Goal: Task Accomplishment & Management: Manage account settings

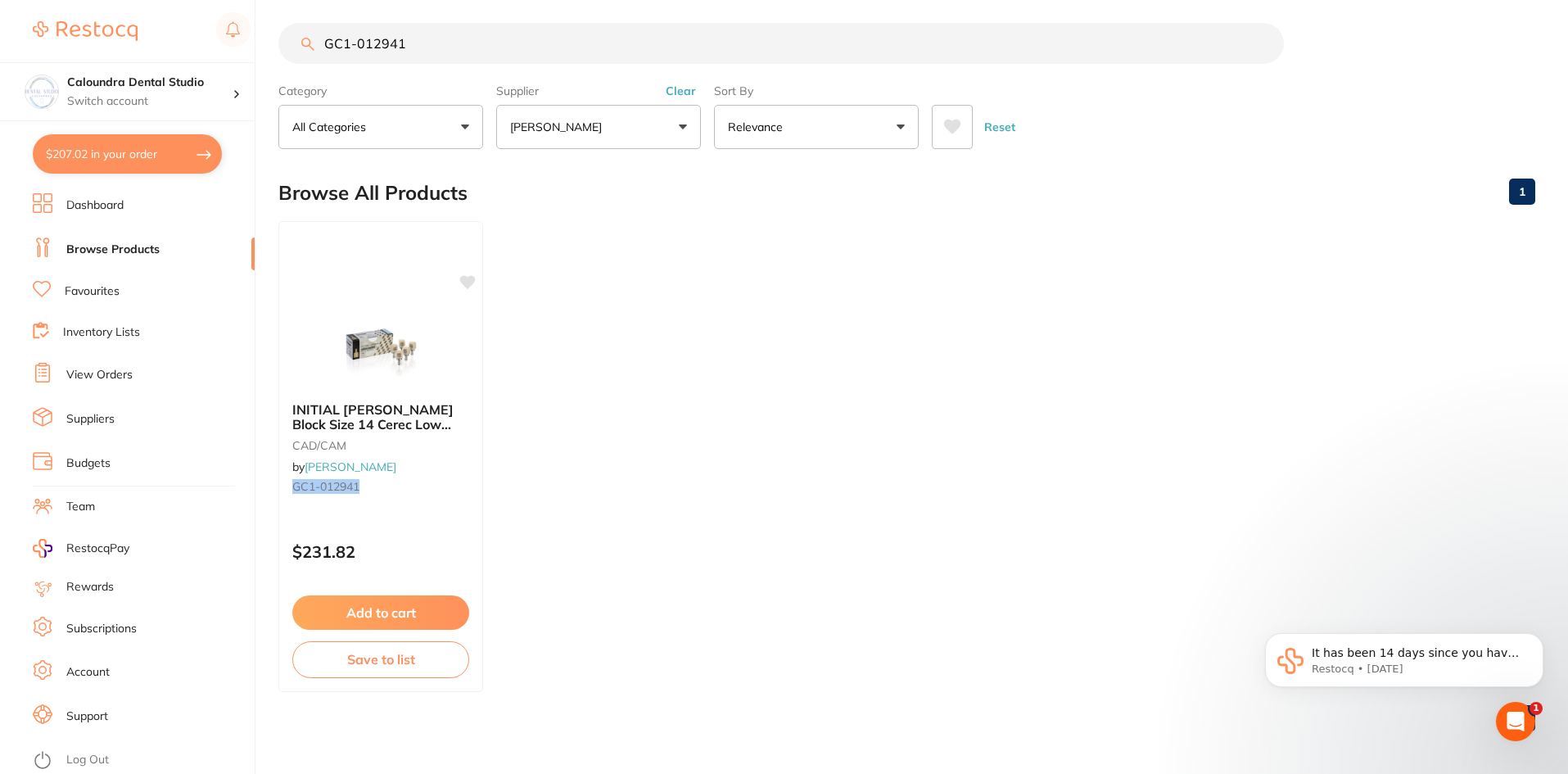
scroll to position [13, 0]
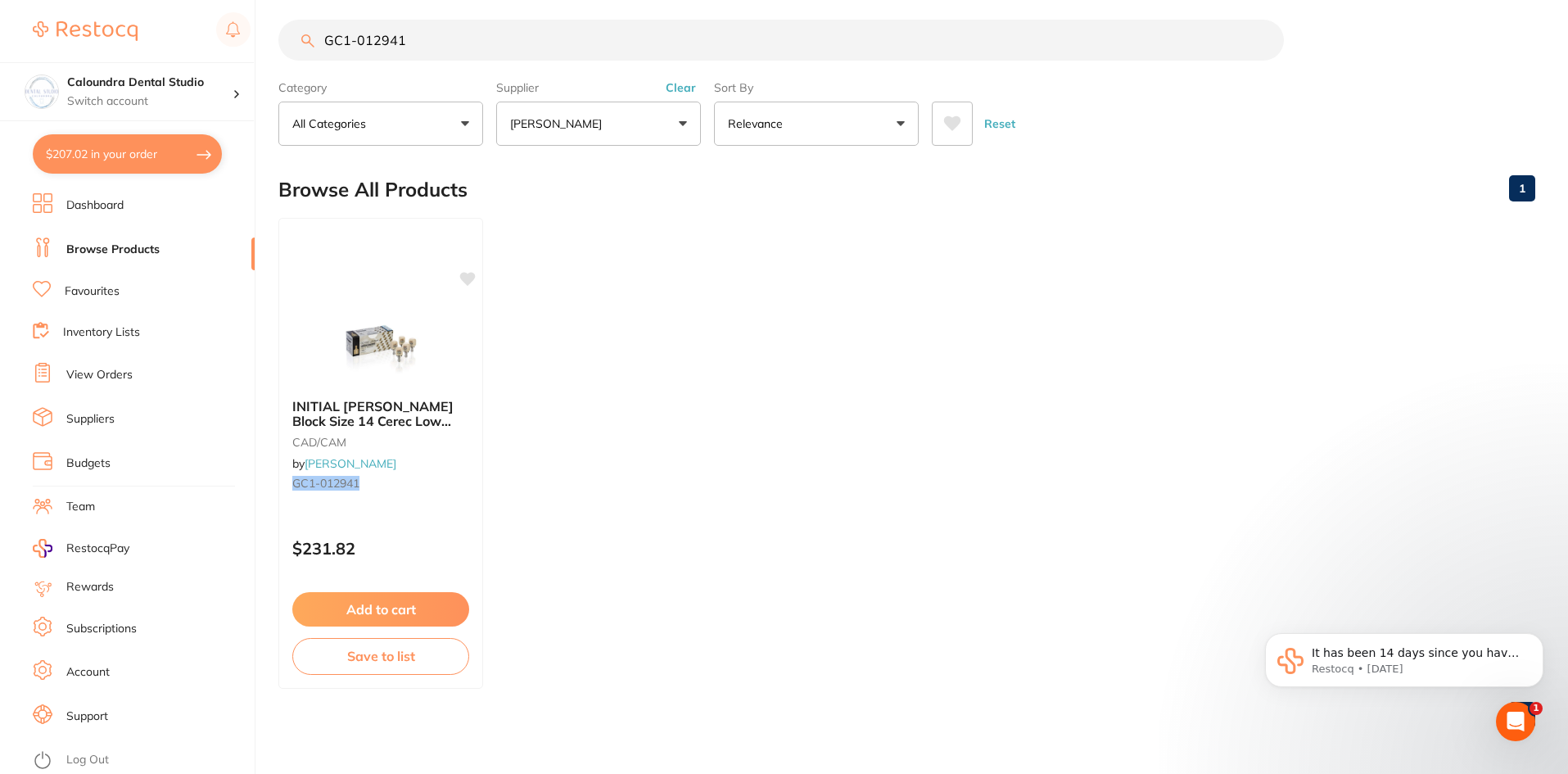
click at [101, 673] on link "Account" at bounding box center [87, 672] width 44 height 16
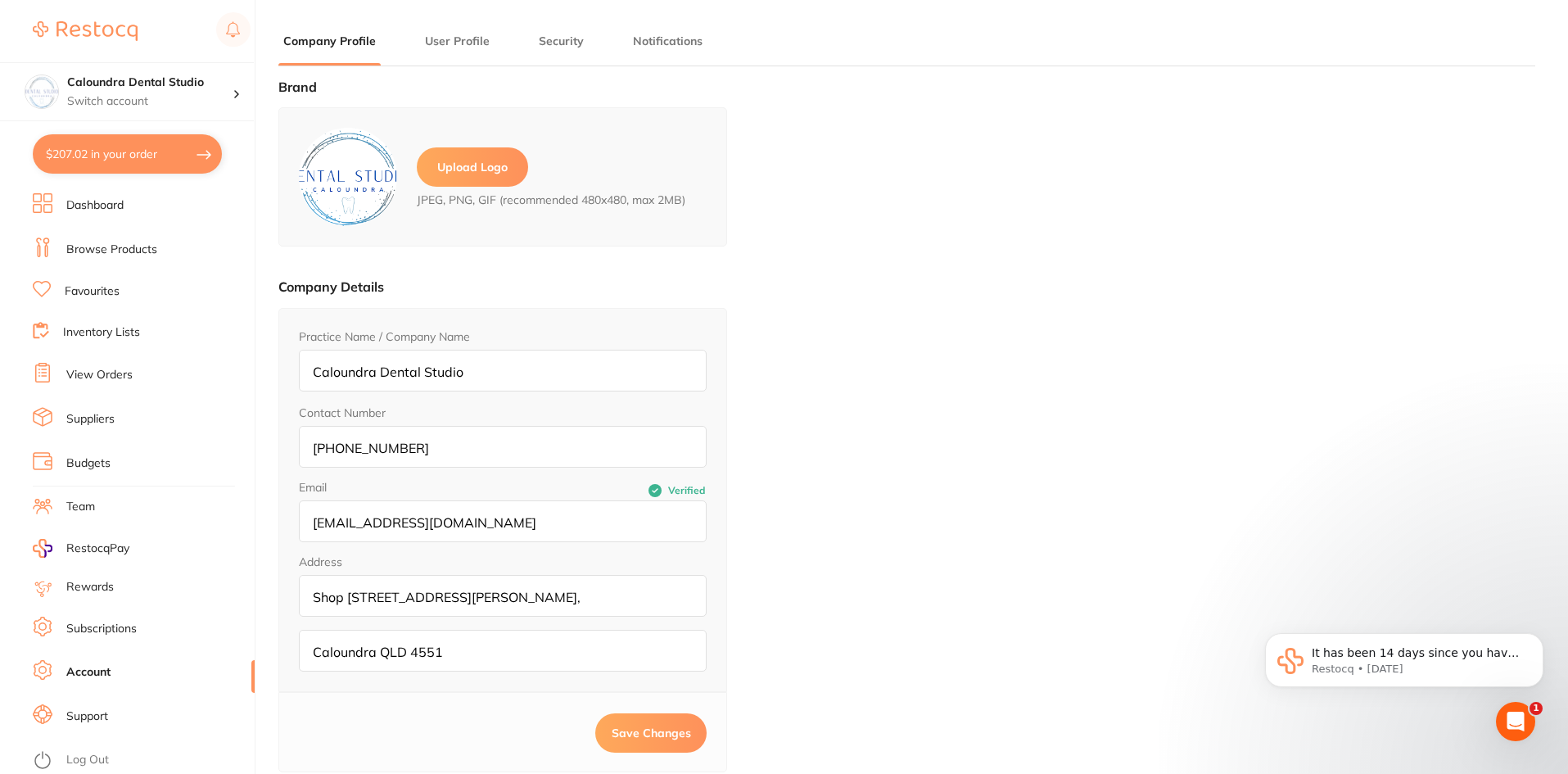
type input "[PERSON_NAME]"
type input "Nahal"
type input "[EMAIL_ADDRESS][DOMAIN_NAME]"
click at [448, 40] on button "User Profile" at bounding box center [457, 41] width 75 height 15
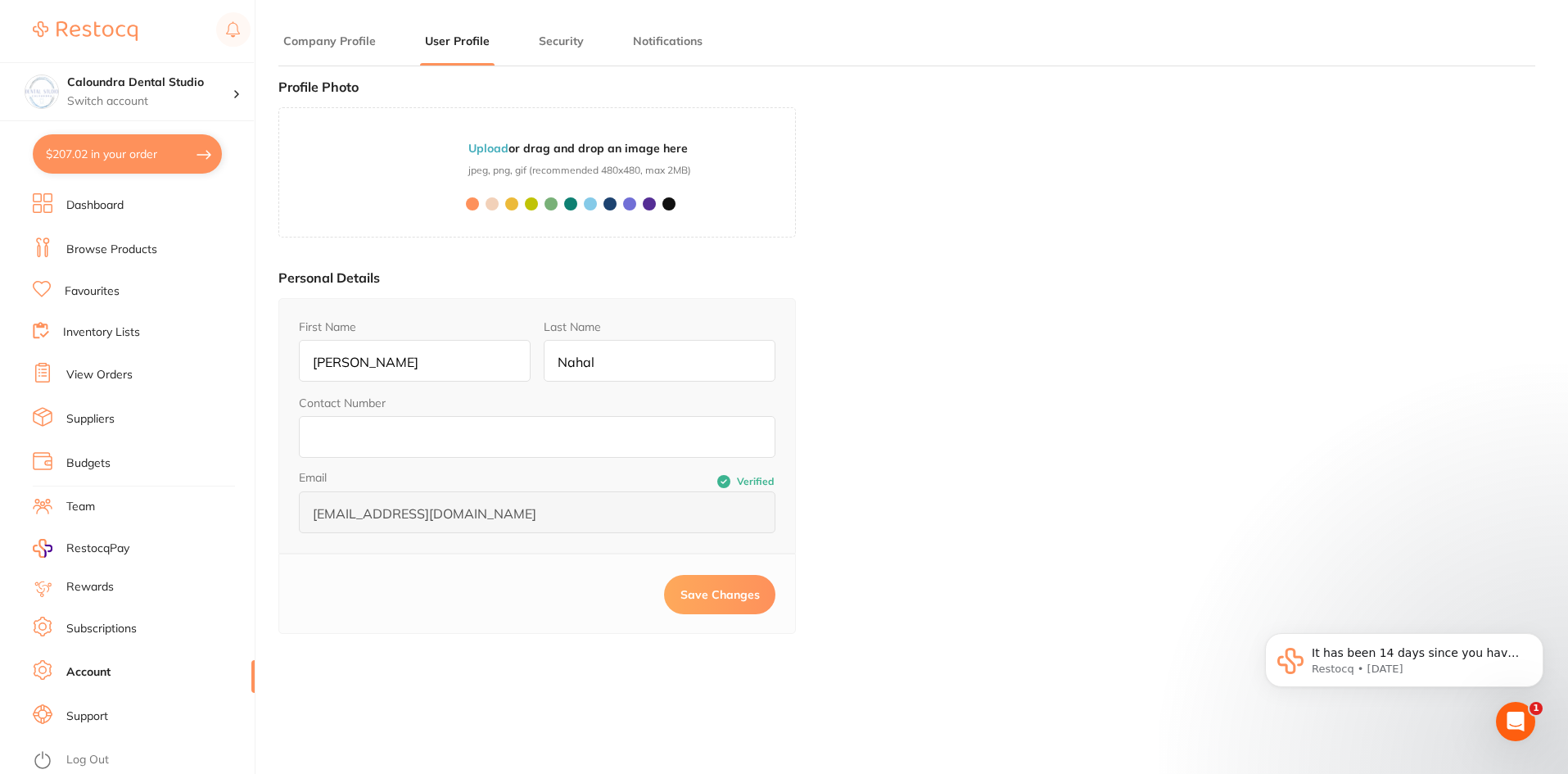
click at [562, 37] on button "Security" at bounding box center [562, 41] width 55 height 15
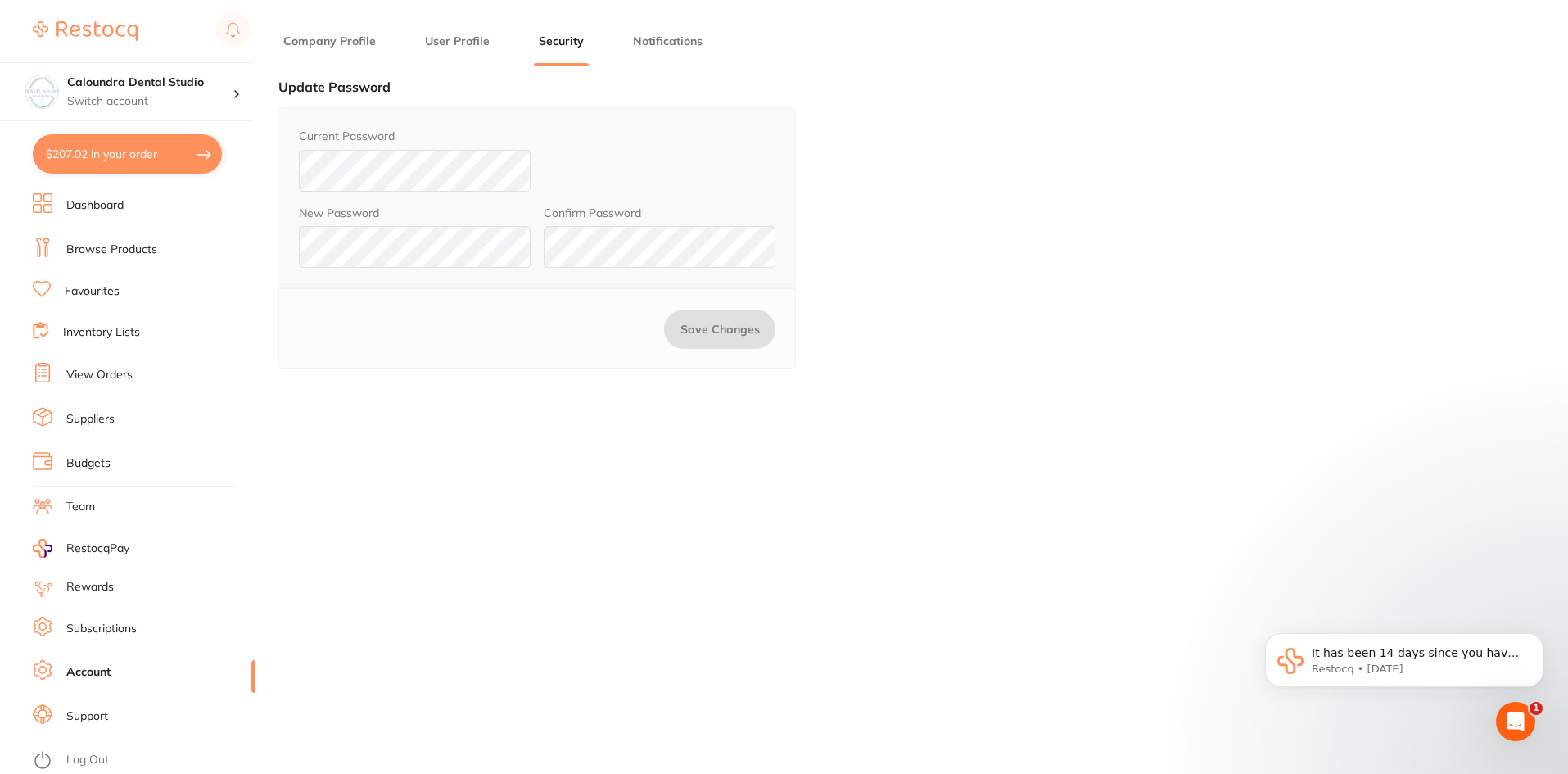
click at [671, 41] on button "Notifications" at bounding box center [668, 41] width 80 height 15
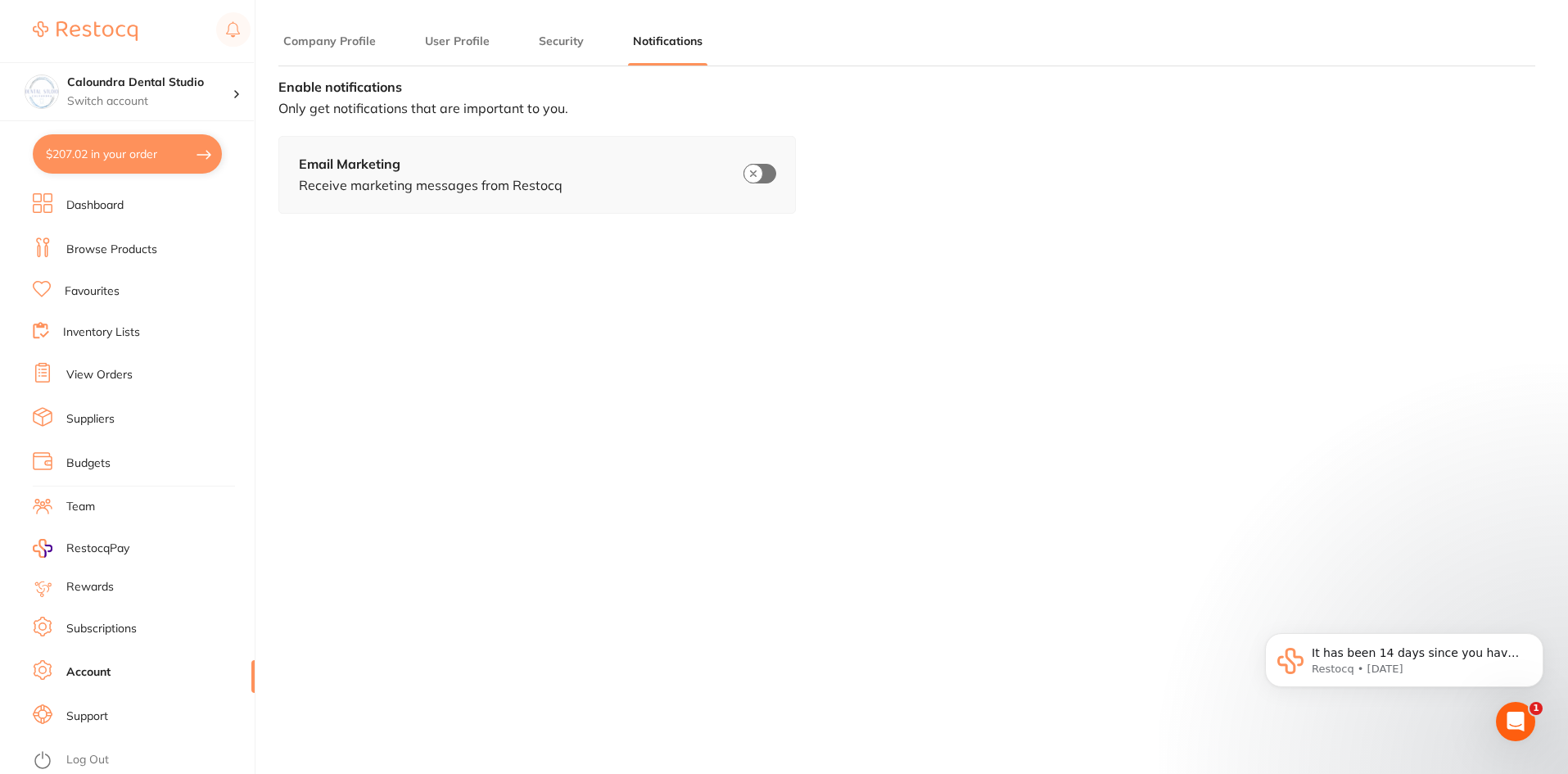
click at [303, 37] on button "Company Profile" at bounding box center [329, 41] width 102 height 15
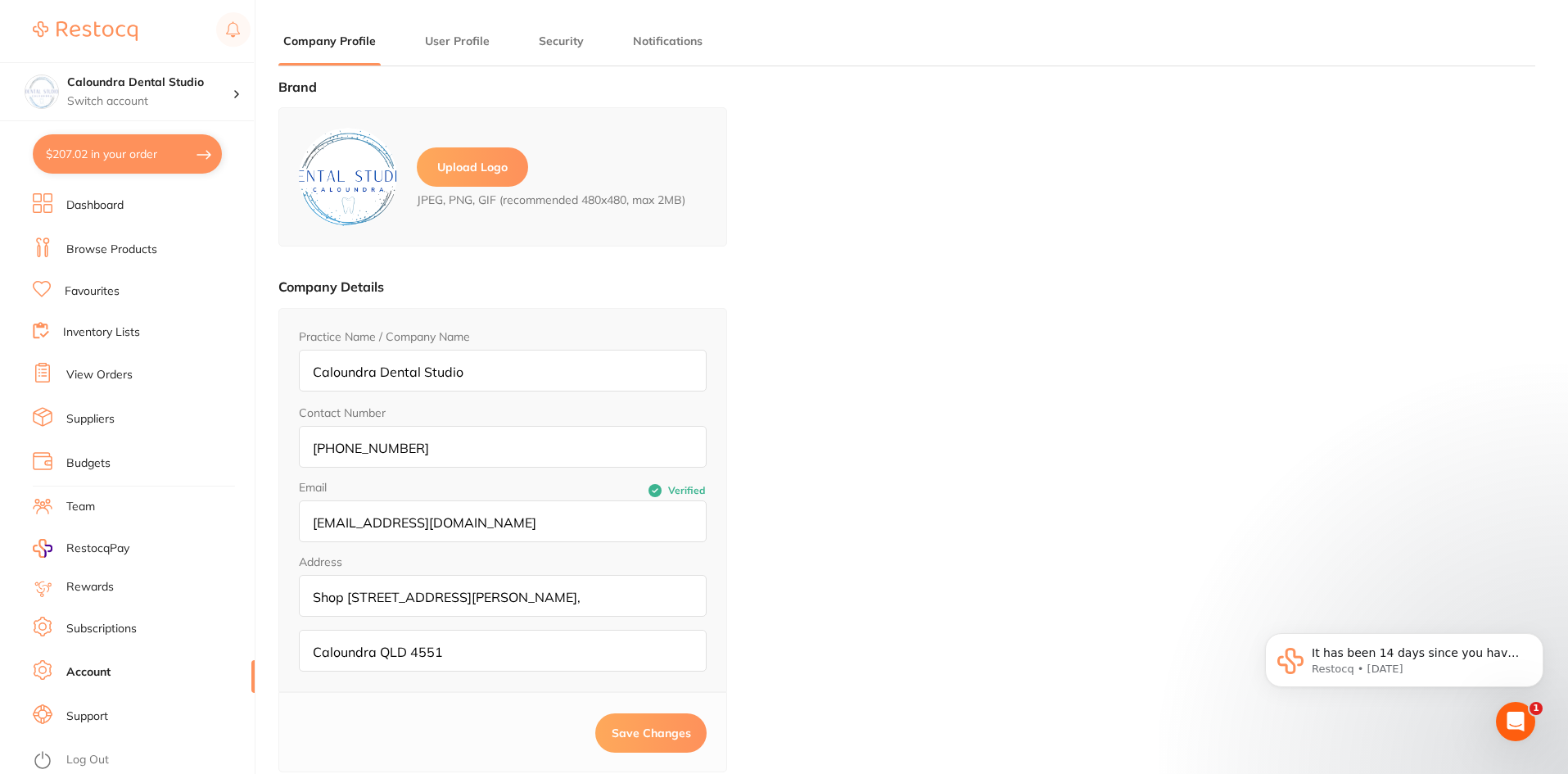
click at [94, 589] on link "Rewards" at bounding box center [89, 586] width 47 height 16
